Goal: Task Accomplishment & Management: Use online tool/utility

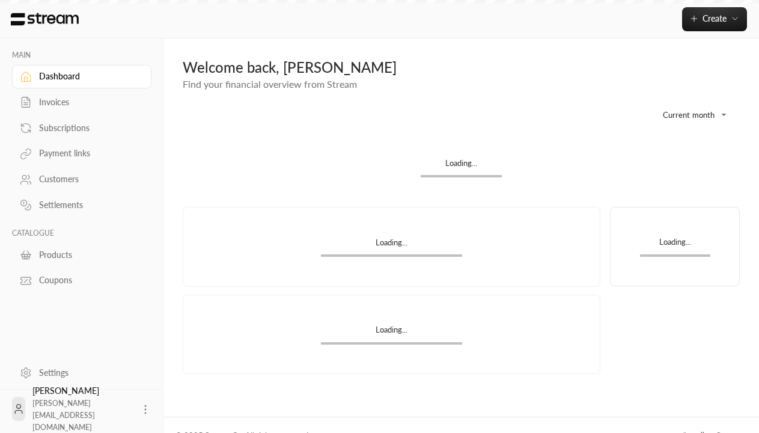
click at [80, 254] on div "Products" at bounding box center [87, 255] width 97 height 12
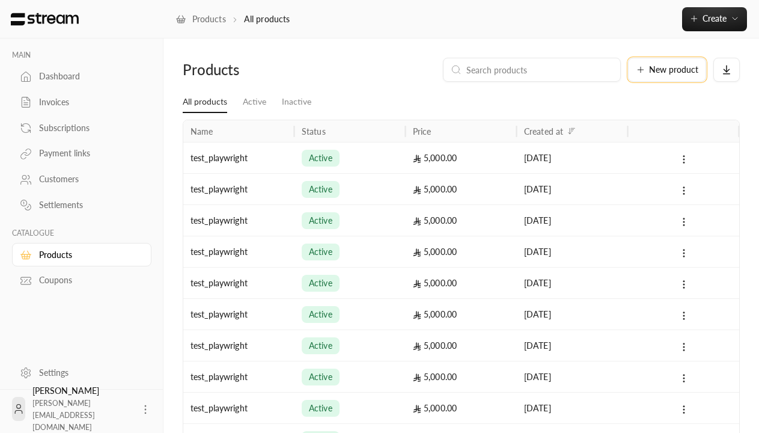
click at [667, 70] on span "New product" at bounding box center [673, 70] width 49 height 8
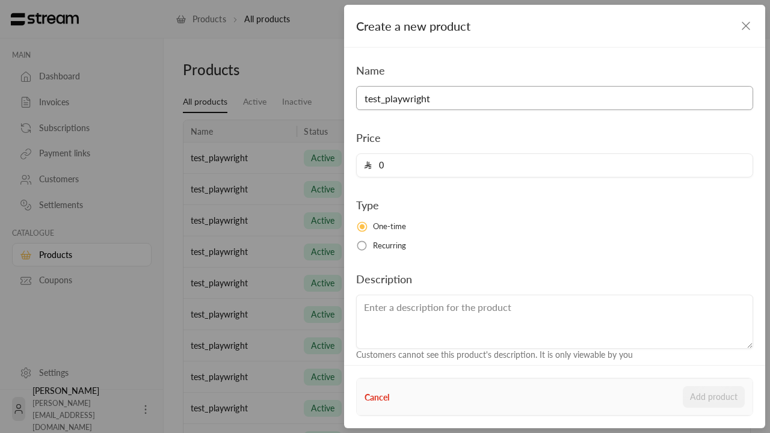
type input "test_playwright"
type input "5000"
click at [714, 397] on button "Add product" at bounding box center [713, 397] width 62 height 22
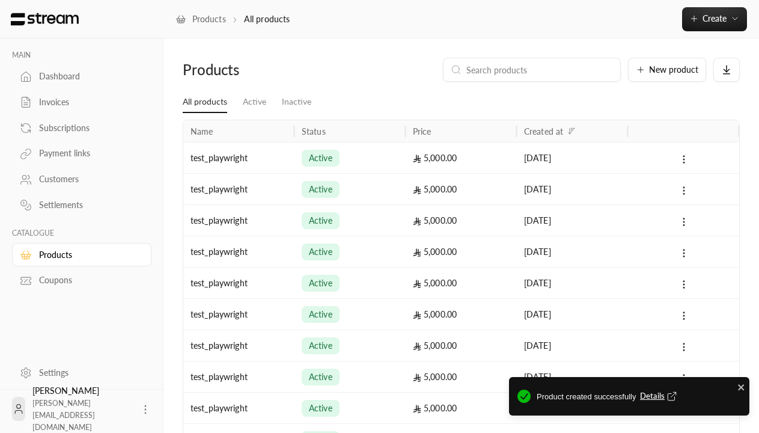
click at [660, 396] on span "Details" at bounding box center [660, 396] width 40 height 12
